Goal: Transaction & Acquisition: Purchase product/service

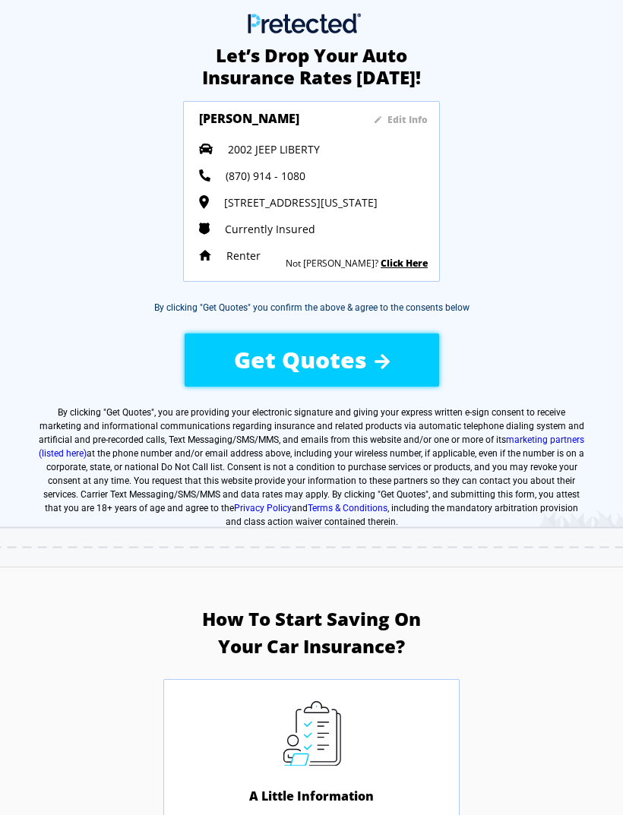
click at [417, 365] on div "Get Quotes" at bounding box center [311, 360] width 247 height 54
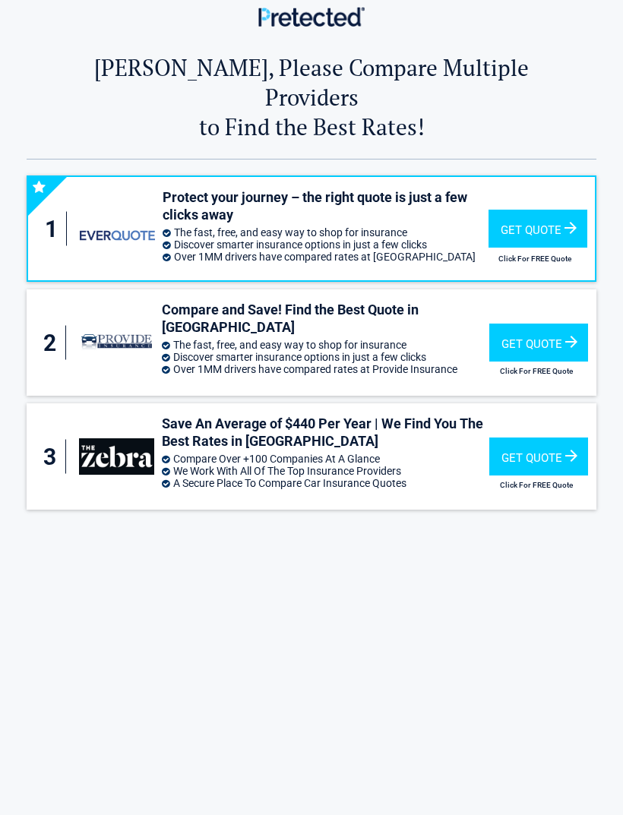
click at [543, 210] on div "Get Quote" at bounding box center [538, 229] width 99 height 38
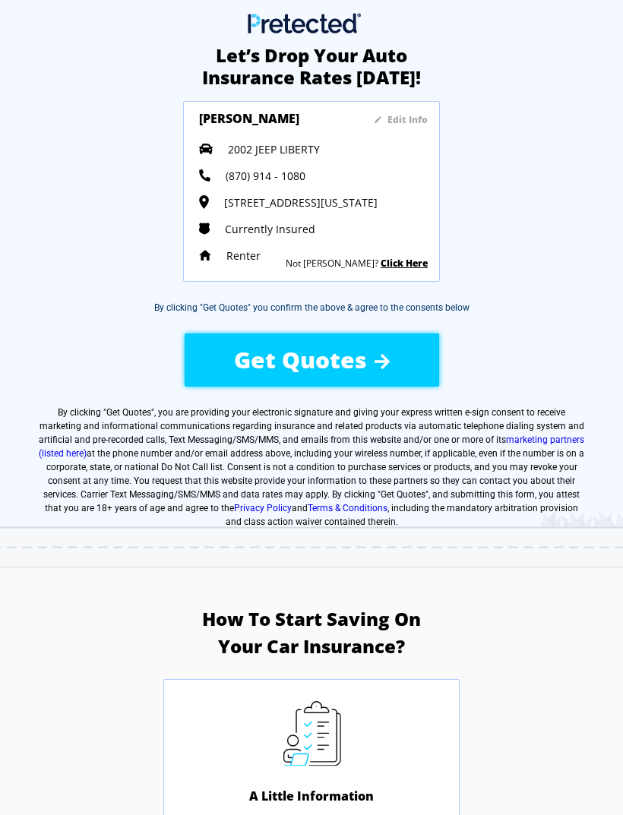
click at [243, 338] on div "Get Quotes" at bounding box center [311, 360] width 247 height 54
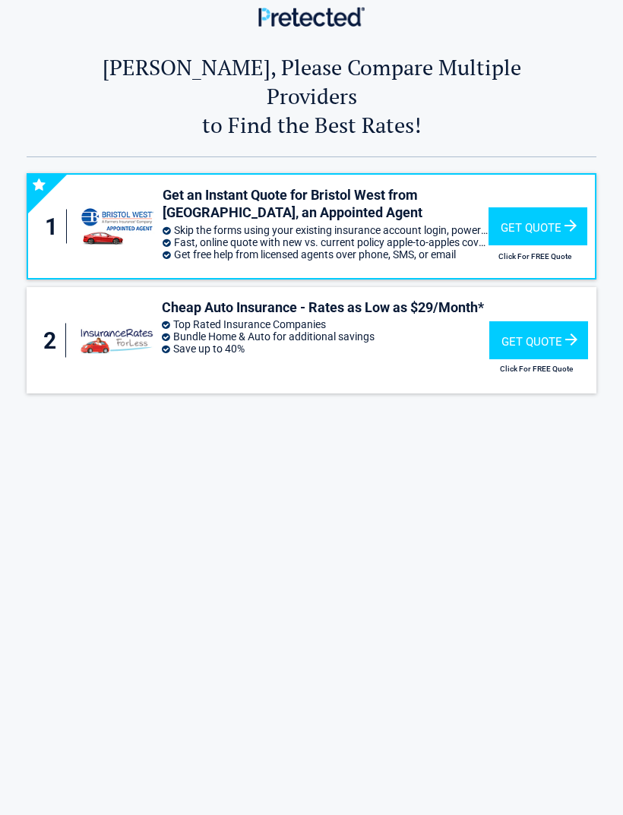
click at [535, 329] on div "Get Quote" at bounding box center [538, 340] width 99 height 38
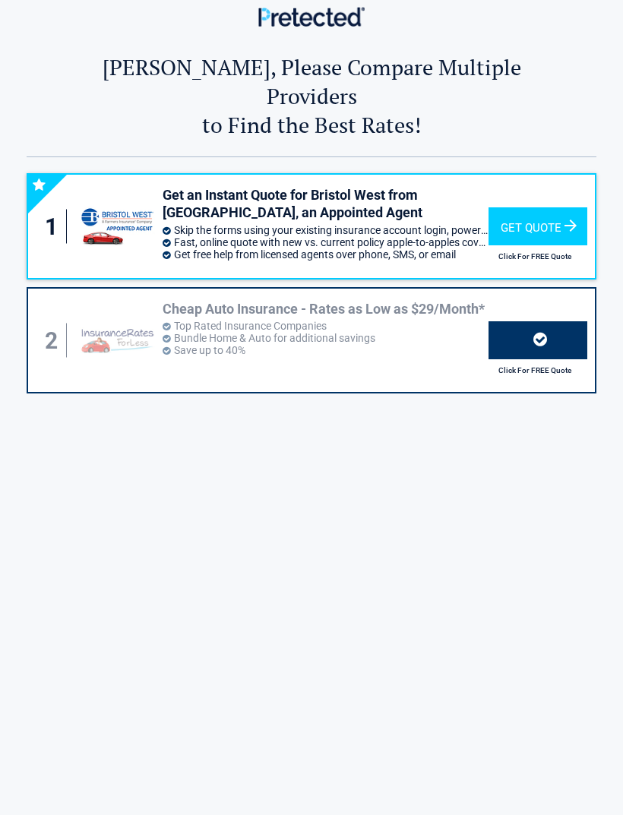
click at [498, 321] on div at bounding box center [538, 340] width 99 height 38
click at [515, 321] on div at bounding box center [538, 340] width 99 height 38
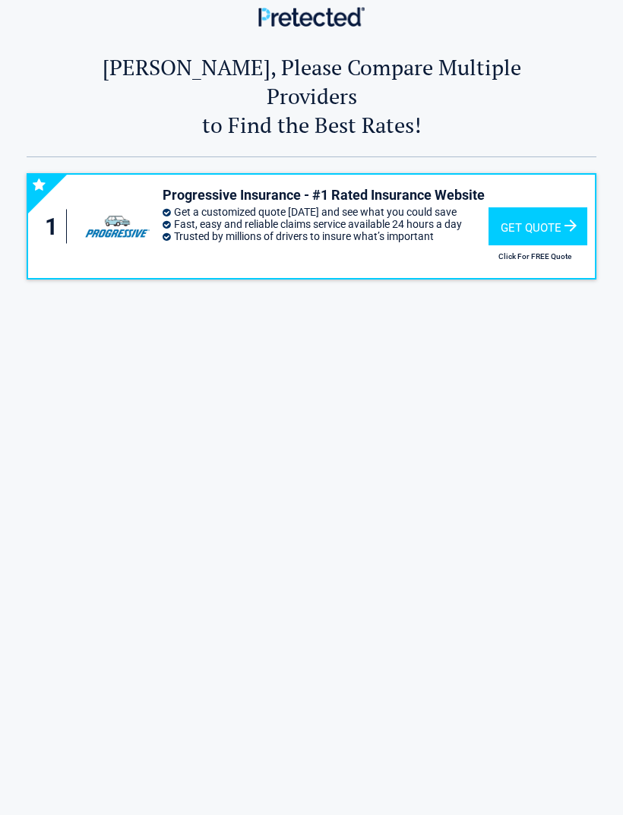
click at [530, 186] on div "Get Quote Click For FREE Quote" at bounding box center [535, 226] width 93 height 81
